Goal: Book appointment/travel/reservation

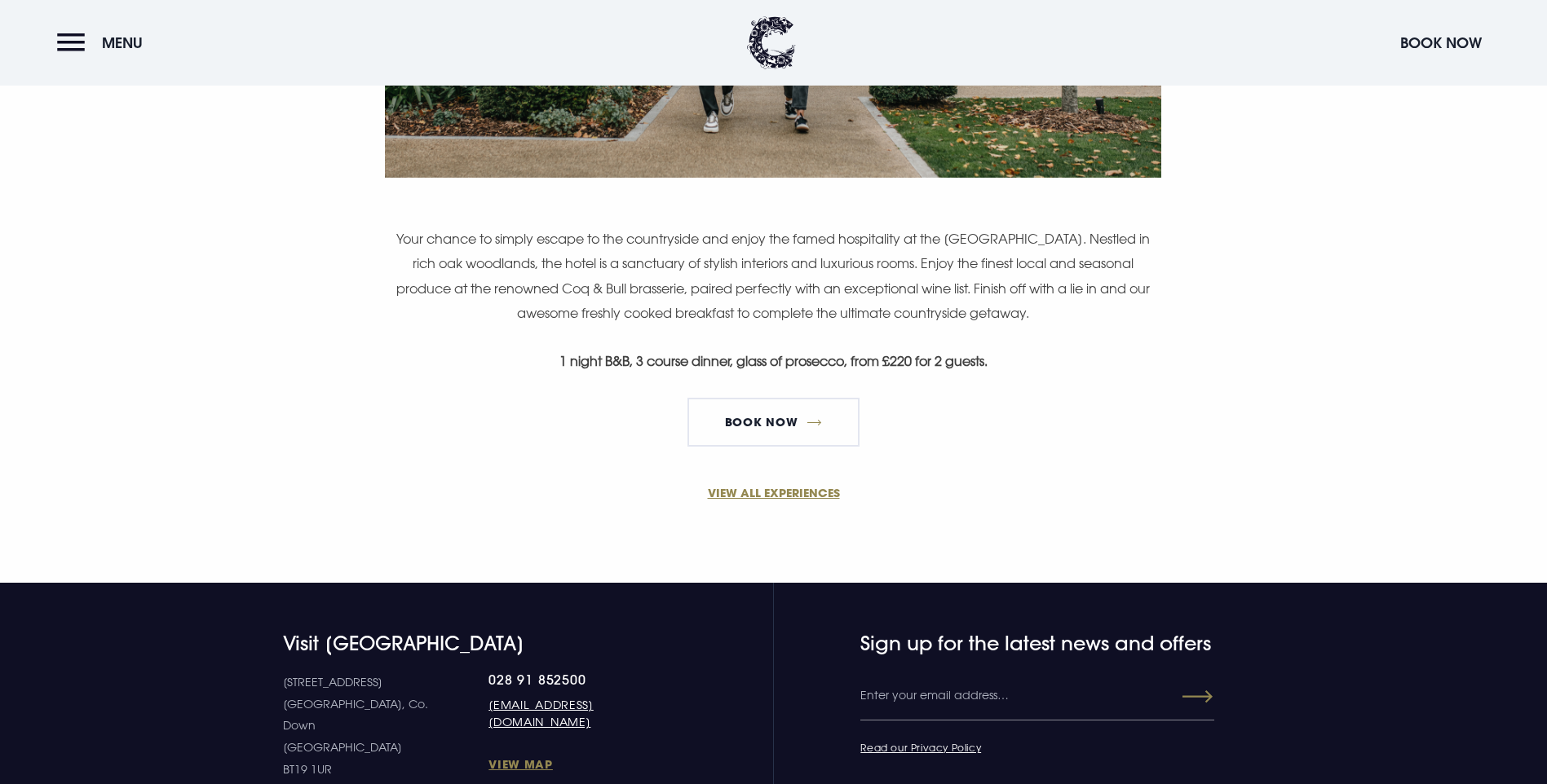
scroll to position [1059, 0]
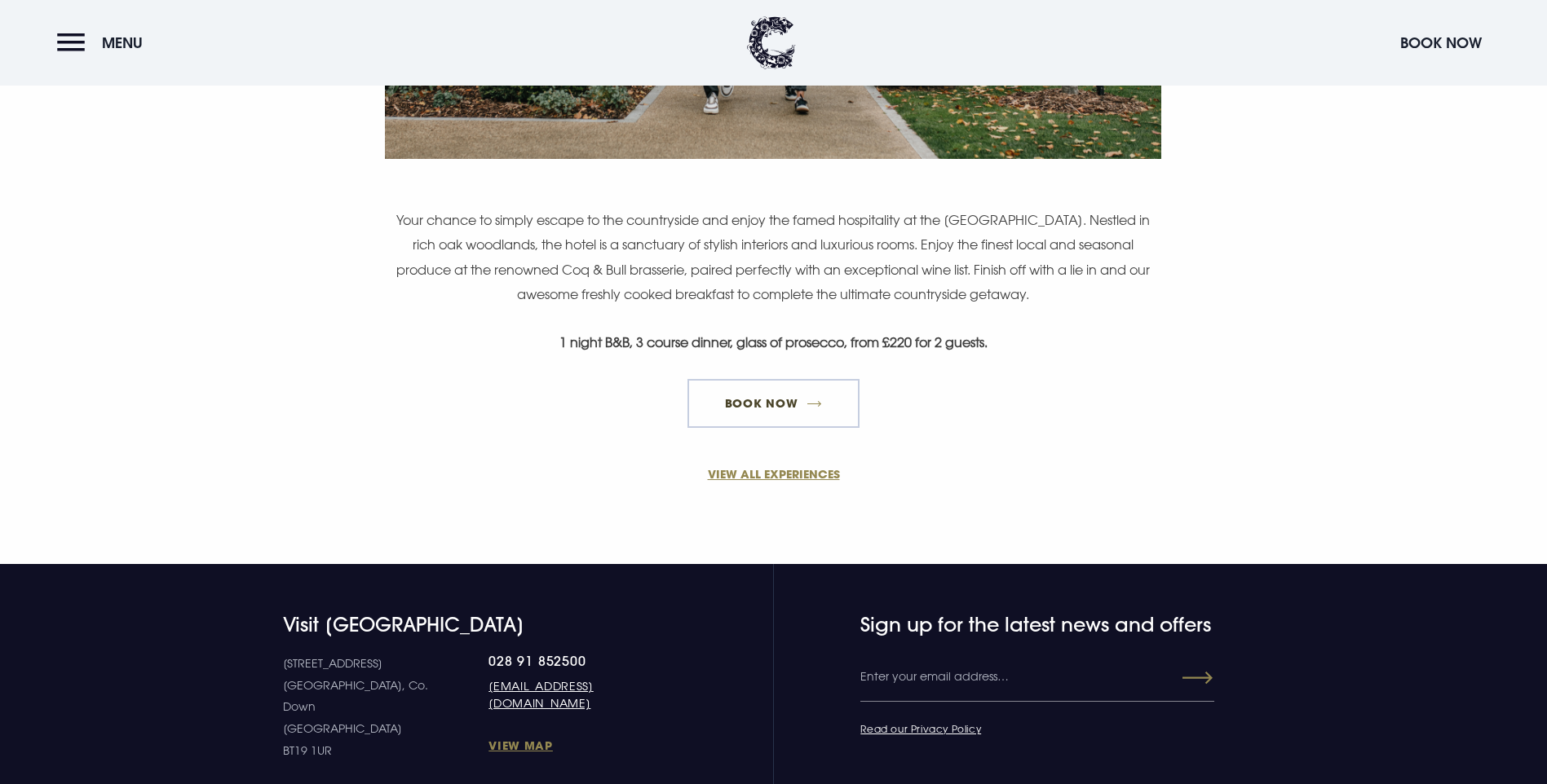
click at [791, 428] on link "Book Now" at bounding box center [774, 403] width 172 height 49
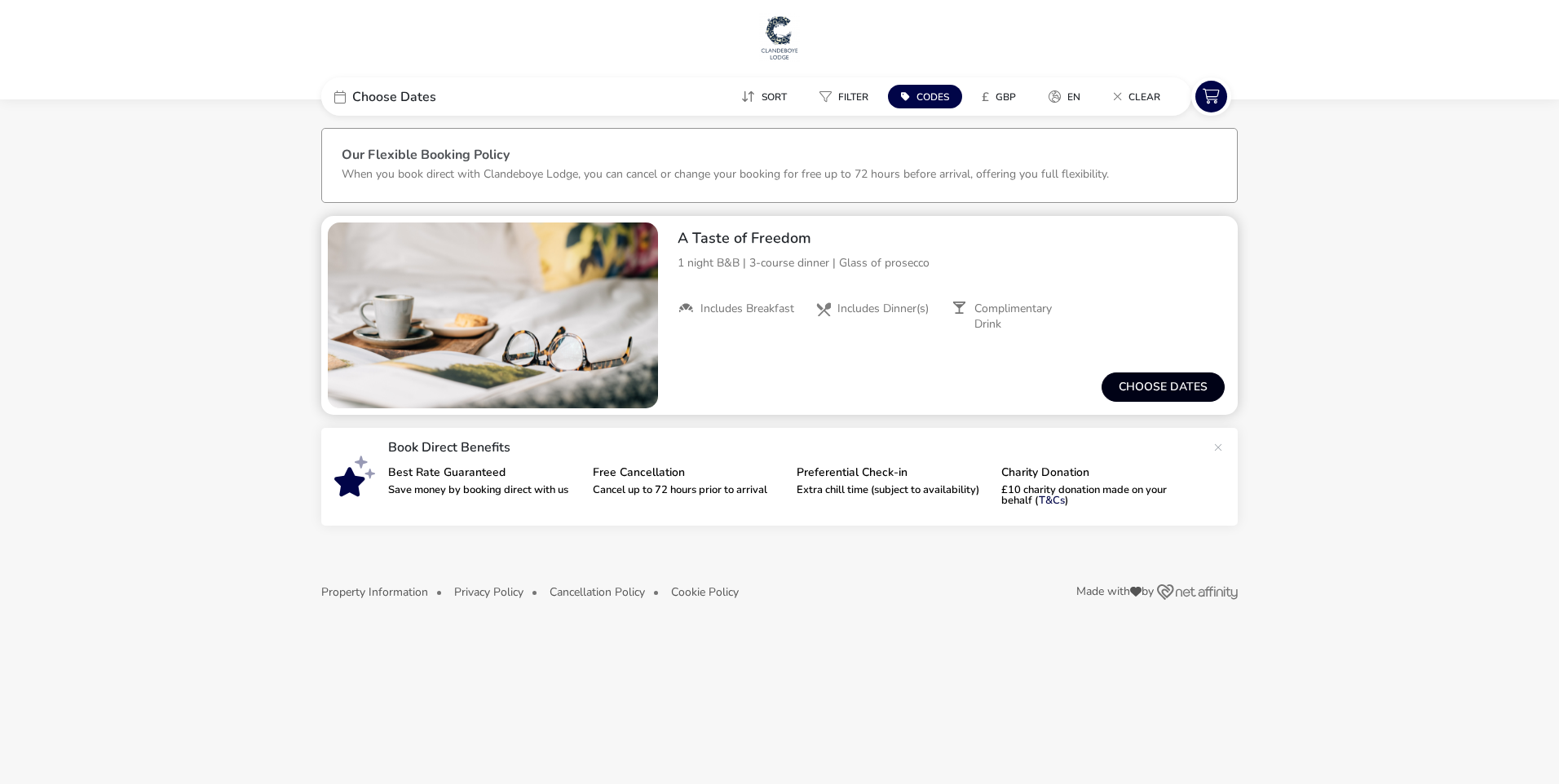
click at [1144, 384] on button "Choose dates" at bounding box center [1163, 387] width 123 height 29
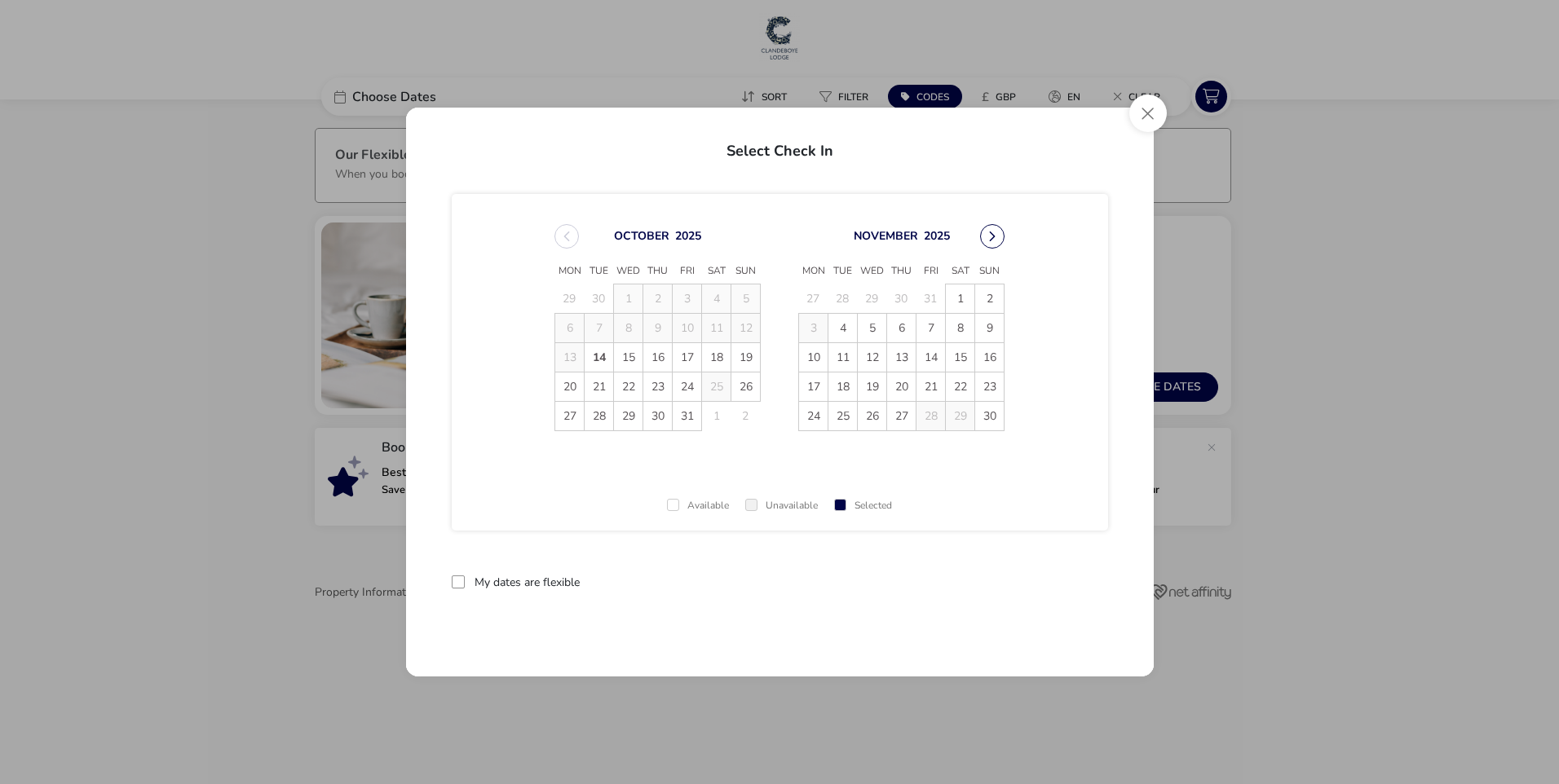
click at [991, 241] on button "Next Month" at bounding box center [991, 236] width 24 height 24
click at [961, 329] on span "13" at bounding box center [960, 328] width 28 height 28
click at [498, 582] on label "My dates are flexible" at bounding box center [527, 583] width 105 height 12
click at [460, 582] on icon at bounding box center [459, 582] width 12 height 12
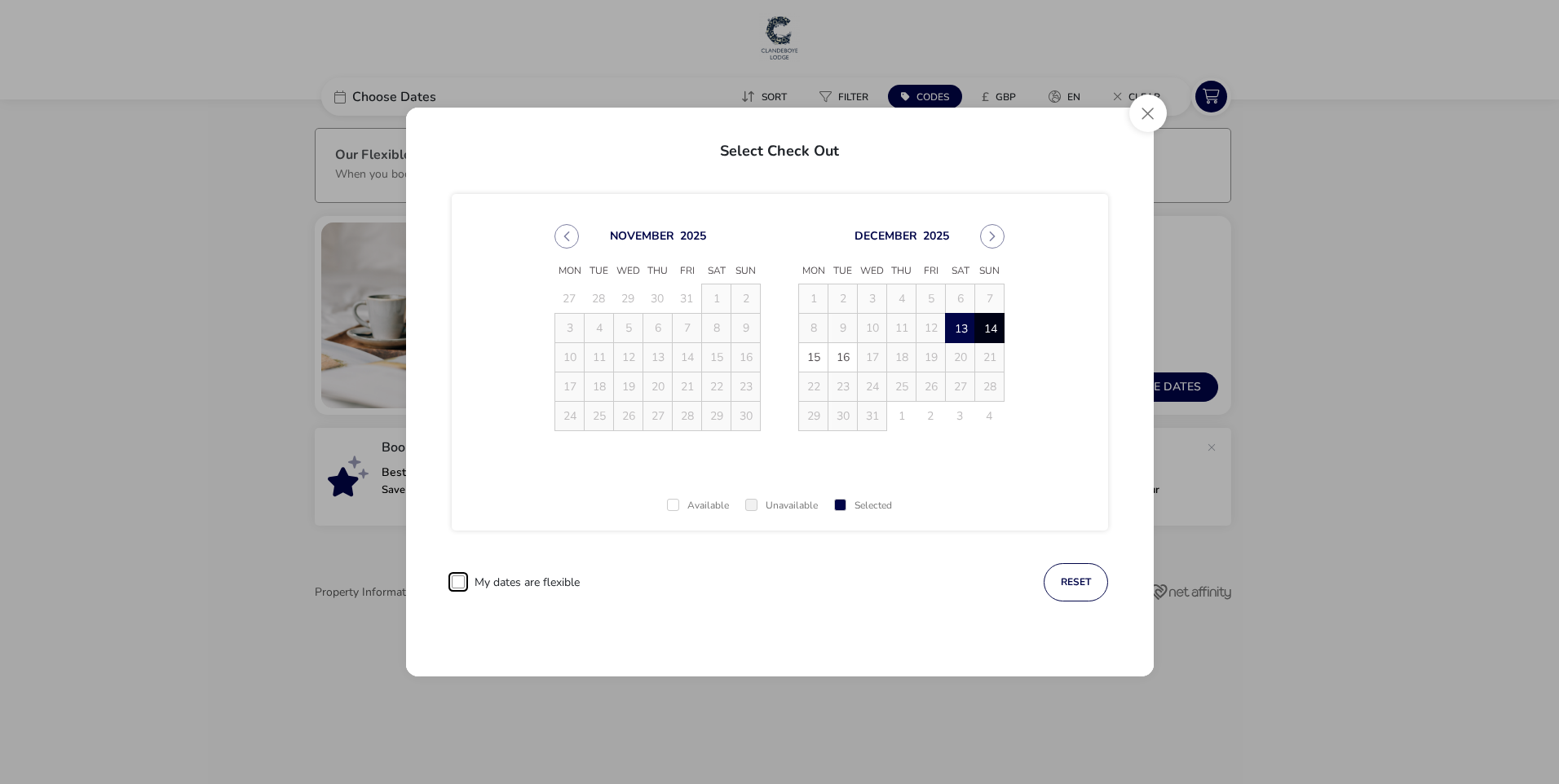
click at [991, 326] on span "14" at bounding box center [989, 328] width 28 height 28
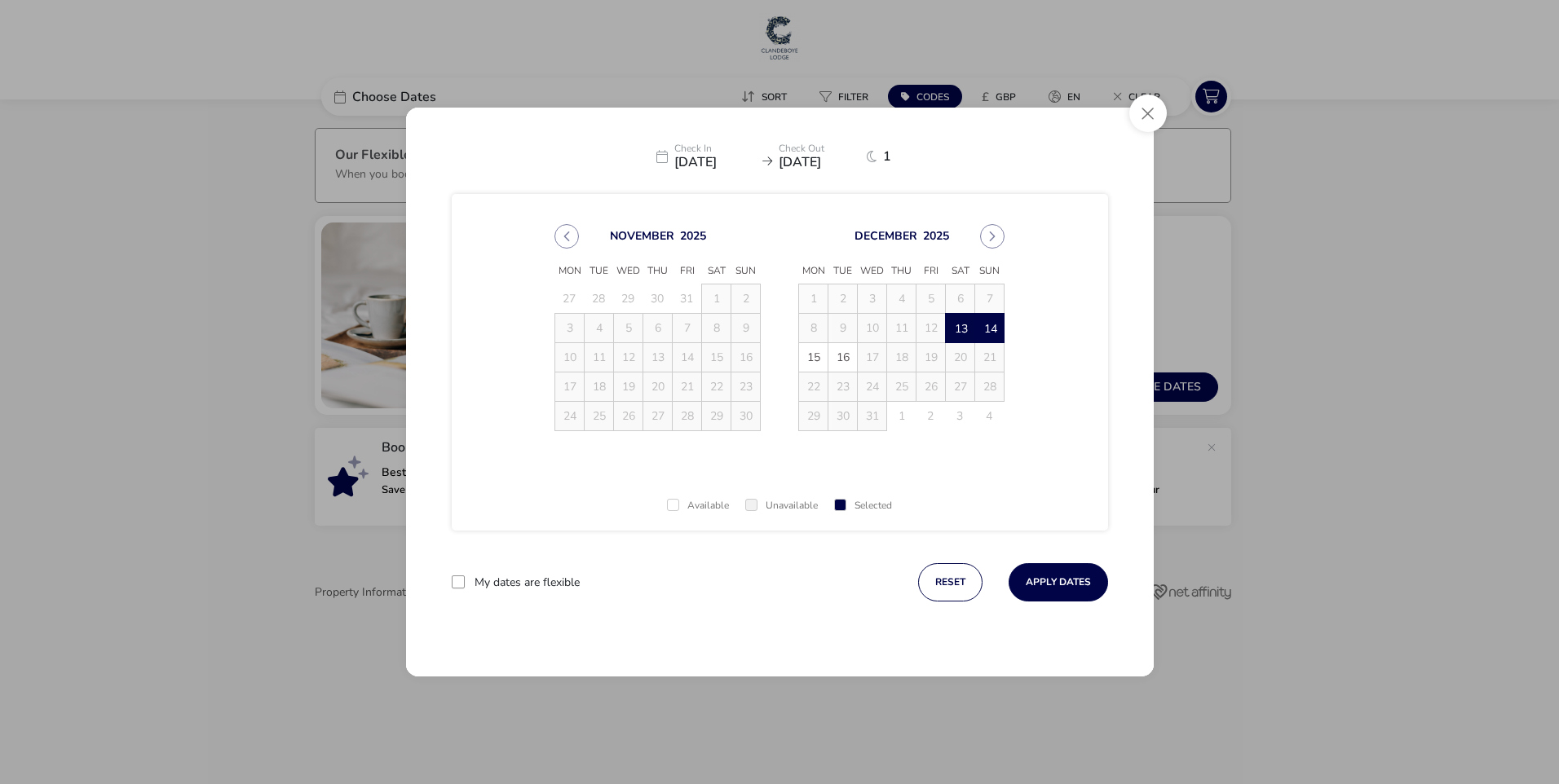
click at [961, 321] on span "13" at bounding box center [960, 328] width 28 height 28
click at [1000, 333] on span "14" at bounding box center [989, 328] width 28 height 28
click at [1093, 586] on button "Apply Dates" at bounding box center [1058, 583] width 99 height 38
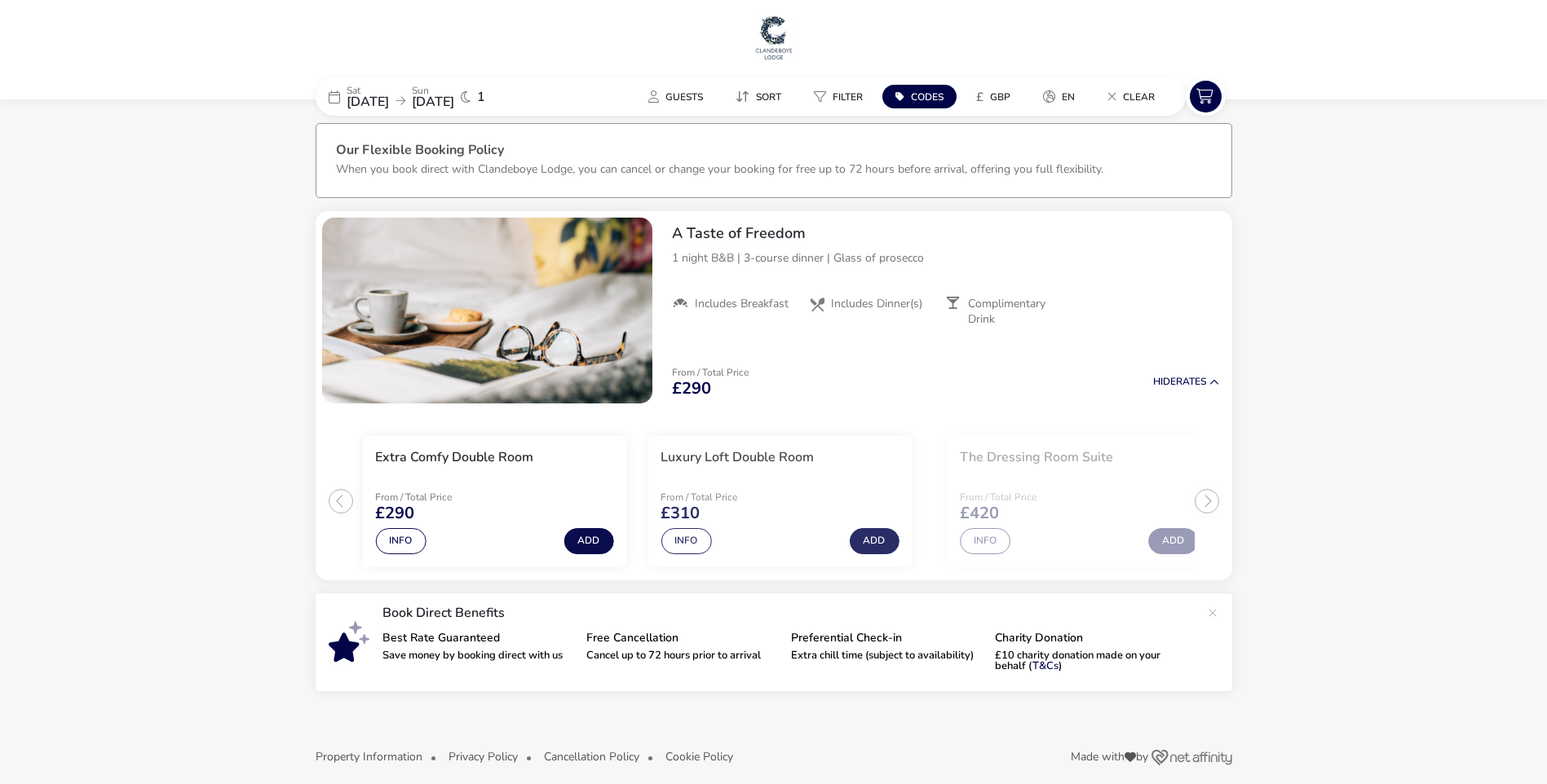
scroll to position [19, 0]
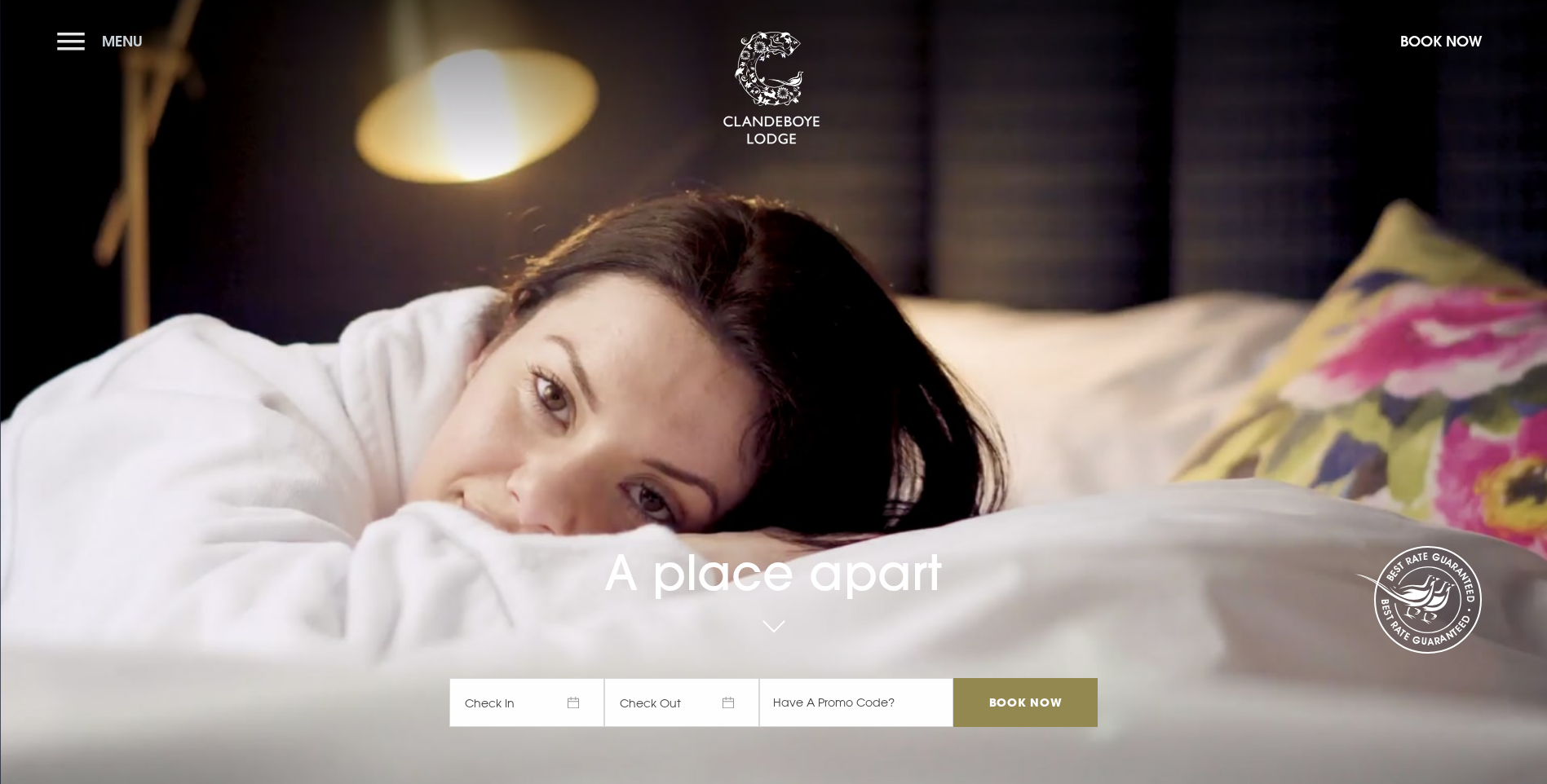
click at [80, 46] on button "Menu" at bounding box center [104, 41] width 94 height 35
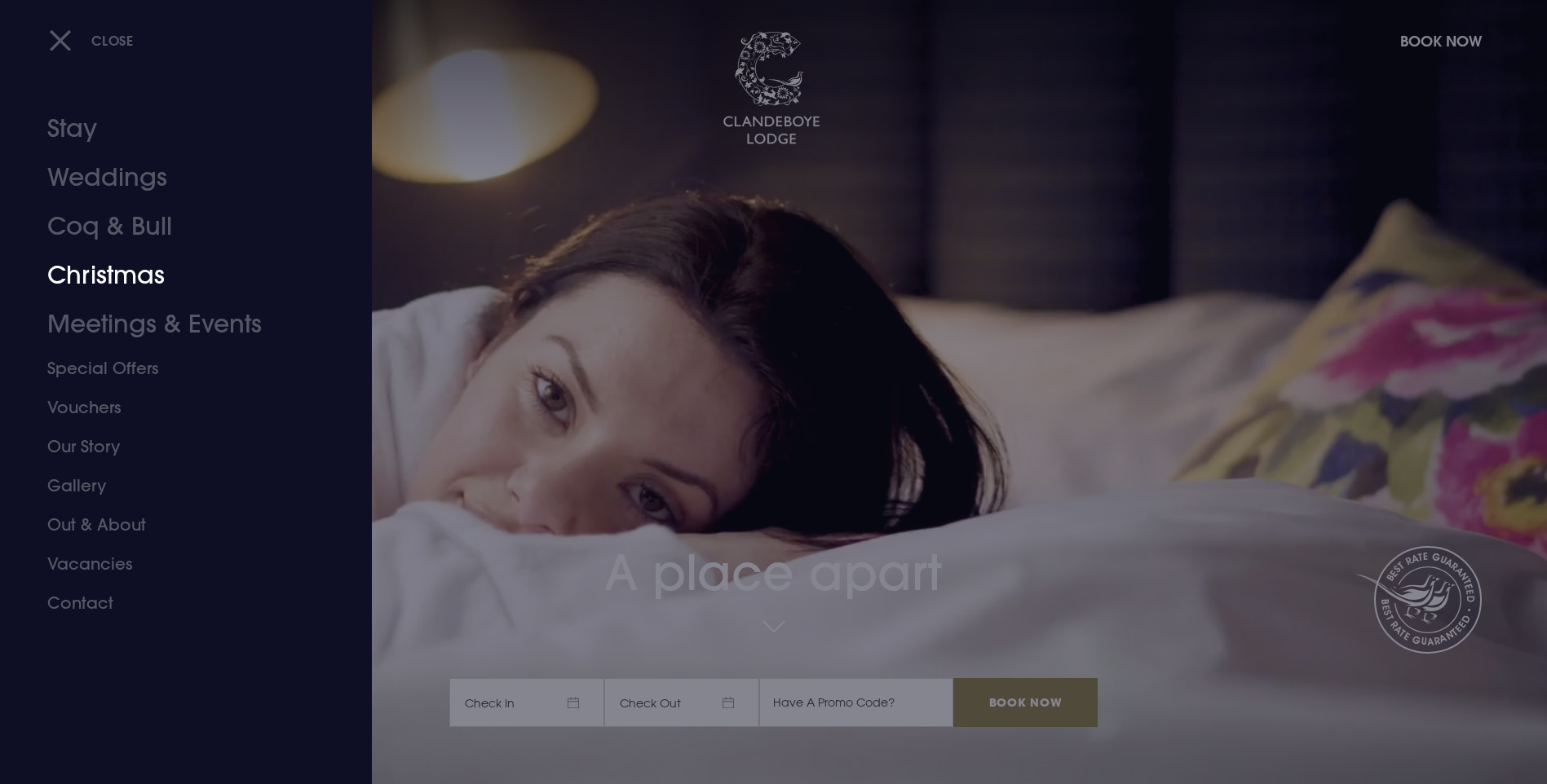
click at [134, 270] on link "Christmas" at bounding box center [177, 275] width 258 height 49
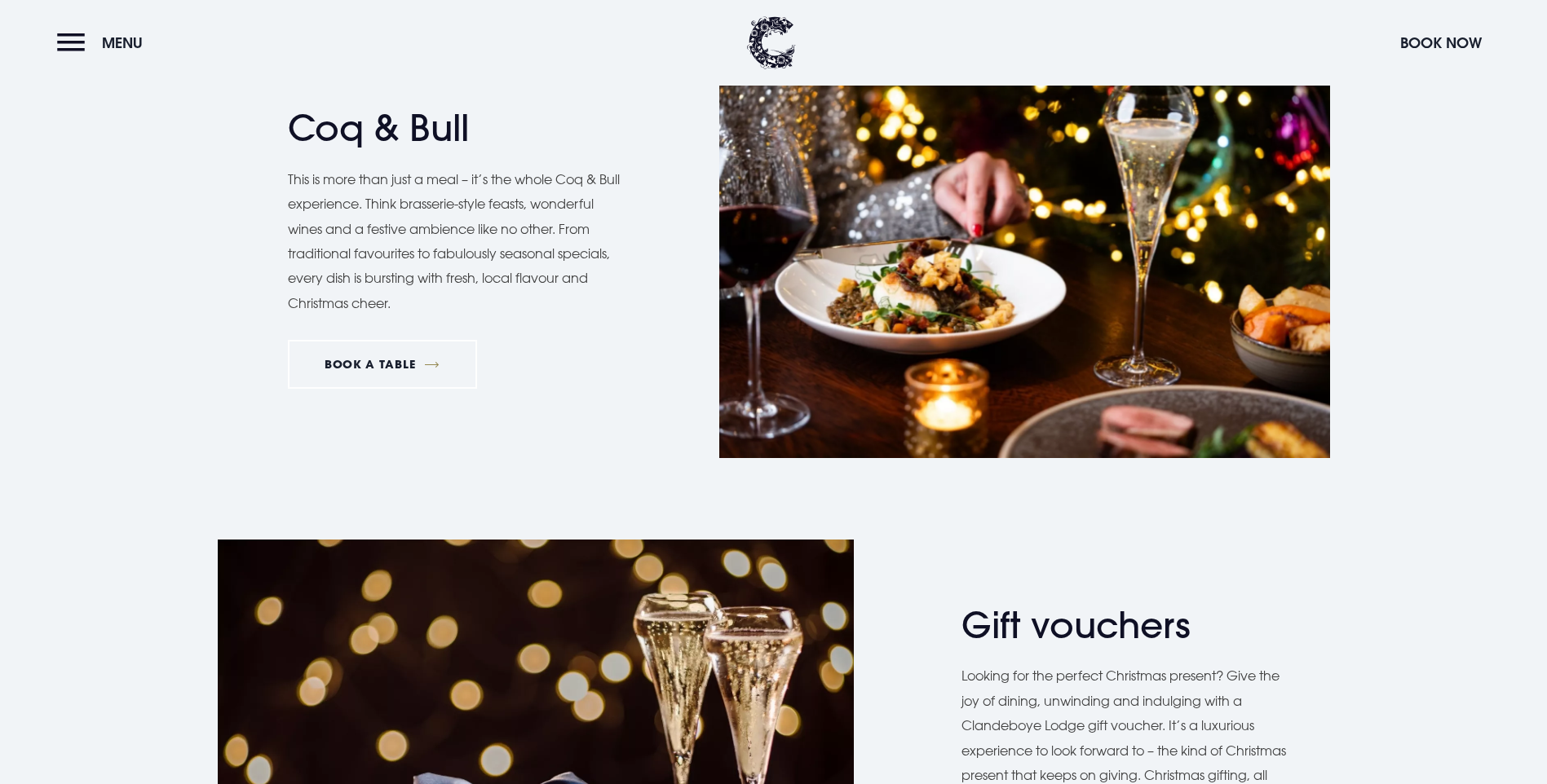
scroll to position [1304, 0]
